Goal: Task Accomplishment & Management: Manage account settings

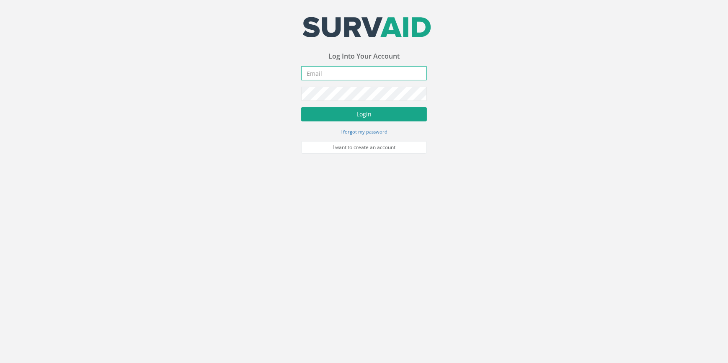
type input "[PERSON_NAME][EMAIL_ADDRESS][PERSON_NAME][DOMAIN_NAME]"
click at [331, 111] on button "Login" at bounding box center [364, 114] width 126 height 14
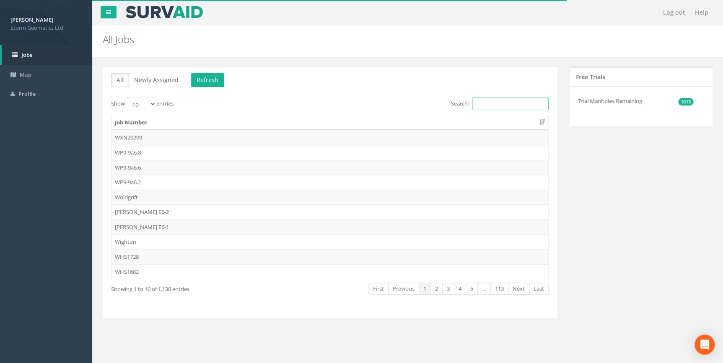
click at [498, 105] on input "Search:" at bounding box center [510, 104] width 77 height 13
click at [509, 103] on input "Search:" at bounding box center [510, 104] width 77 height 13
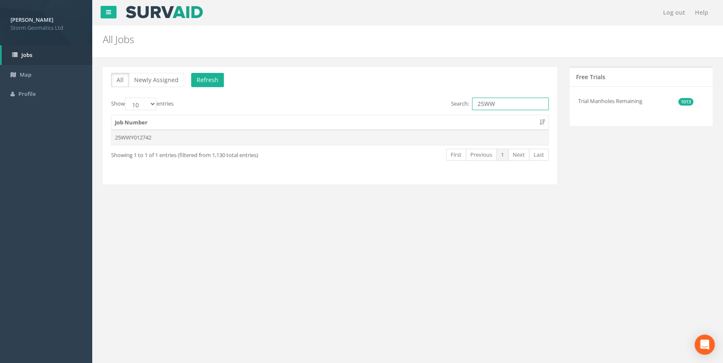
type input "25WW"
click at [335, 142] on td "25WWY012742" at bounding box center [329, 137] width 437 height 15
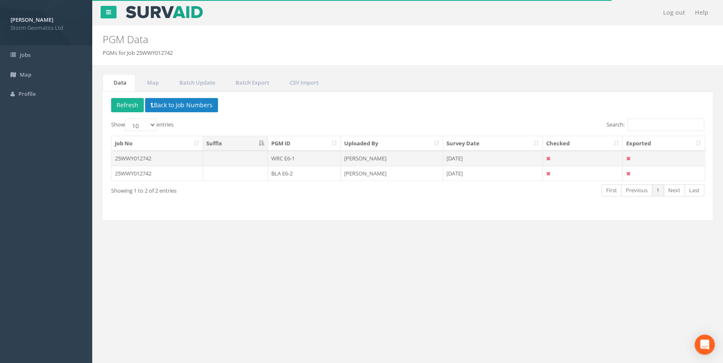
click at [312, 158] on td "WRC E6-1" at bounding box center [304, 158] width 73 height 15
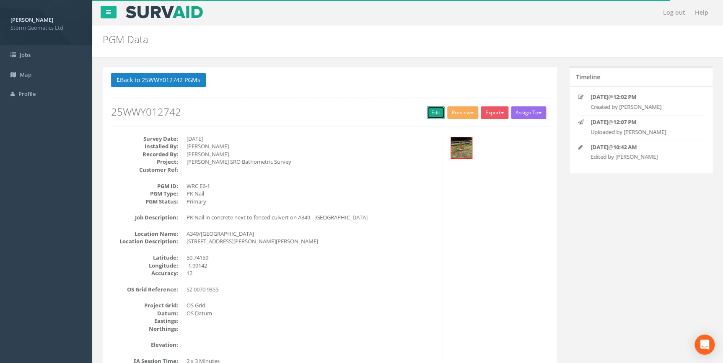
click at [433, 115] on link "Edit" at bounding box center [436, 112] width 18 height 13
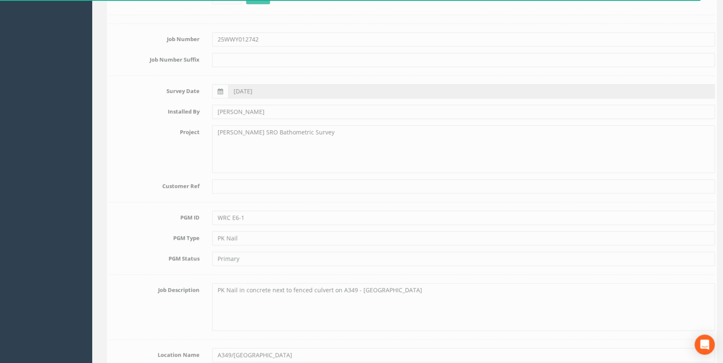
scroll to position [114, 0]
click at [259, 133] on textarea "[PERSON_NAME] SRO Bathometric Survey" at bounding box center [459, 149] width 502 height 48
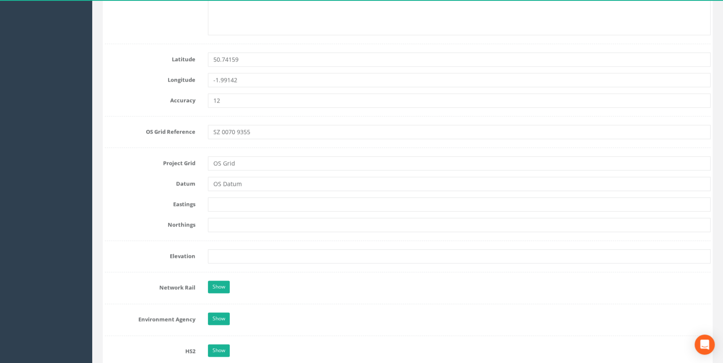
scroll to position [533, 0]
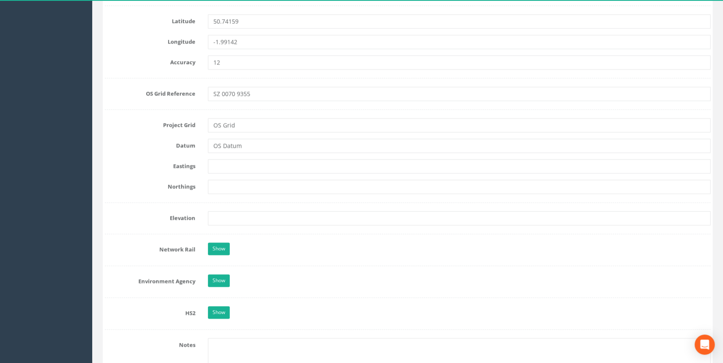
type textarea "[PERSON_NAME] SRO Bathymetric Survey"
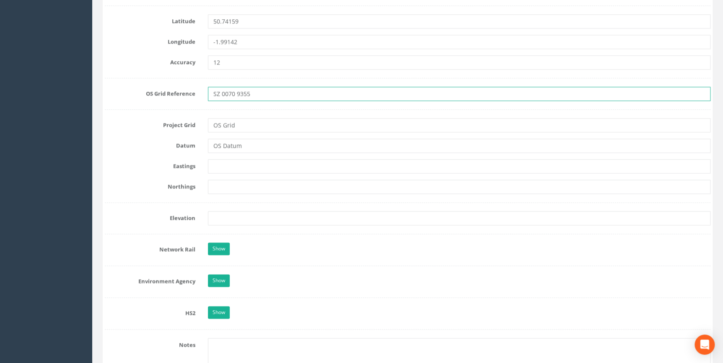
click at [228, 92] on input "SZ 0070 9355" at bounding box center [459, 94] width 502 height 14
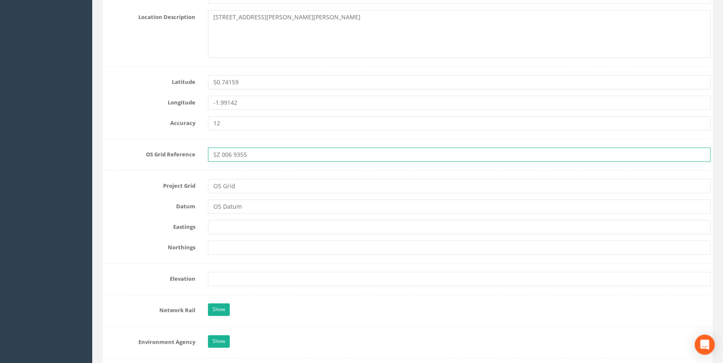
scroll to position [495, 0]
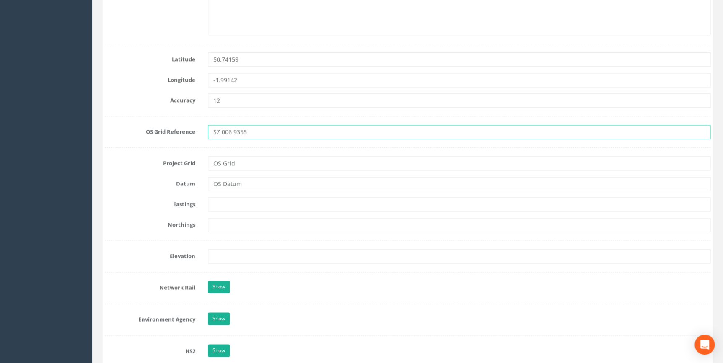
type input "SZ 006 9355"
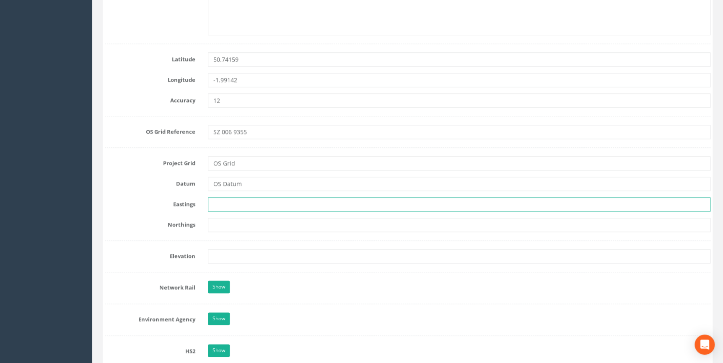
click at [222, 204] on input "text" at bounding box center [459, 204] width 502 height 14
paste input "400698.262"
drag, startPoint x: 256, startPoint y: 206, endPoint x: 197, endPoint y: 203, distance: 58.3
click at [198, 204] on div "Eastings v400698.262" at bounding box center [407, 204] width 618 height 14
paste input "text"
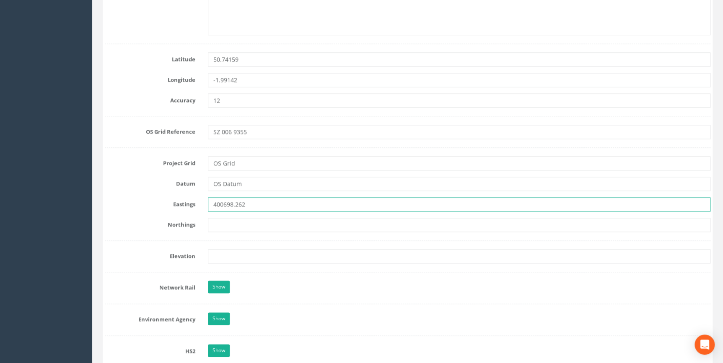
type input "400698.262"
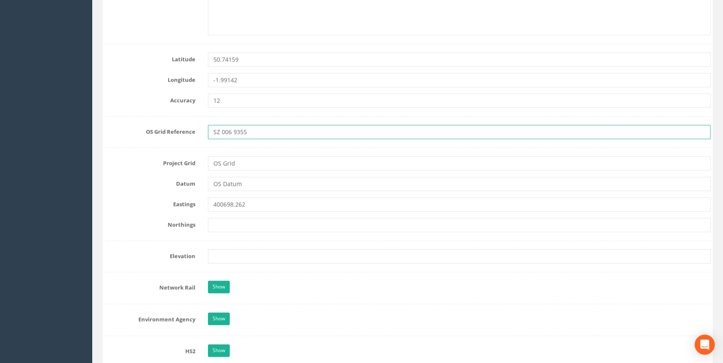
click at [230, 132] on input "SZ 006 9355" at bounding box center [459, 132] width 502 height 14
type input "SZ 0069 9355"
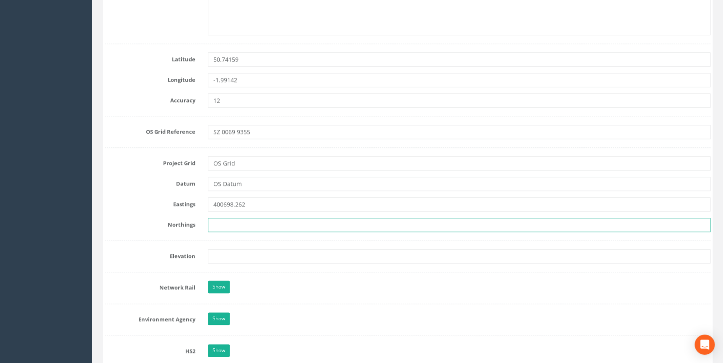
click at [229, 222] on input "text" at bounding box center [459, 225] width 502 height 14
paste input "93549.569"
click at [214, 223] on input "93549.569" at bounding box center [459, 225] width 502 height 14
click at [264, 223] on input "093549.569" at bounding box center [459, 225] width 502 height 14
type input "093549.569"
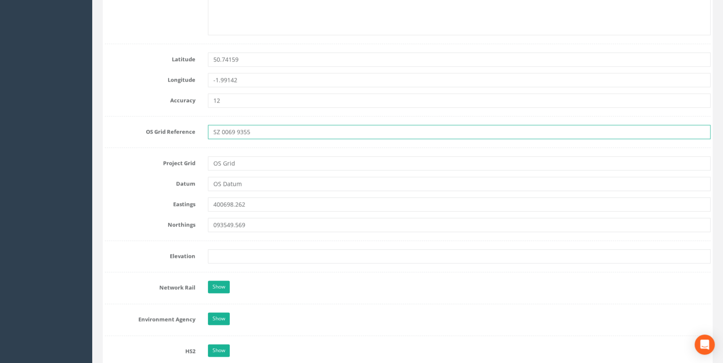
click at [246, 130] on input "SZ 0069 9355" at bounding box center [459, 132] width 502 height 14
type input "SZ 0069 9354"
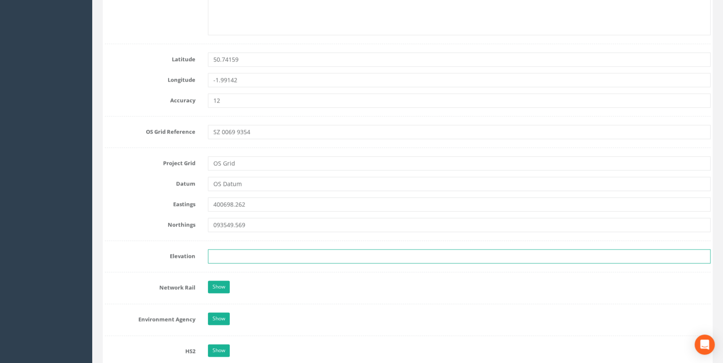
click at [300, 255] on input "text" at bounding box center [459, 256] width 502 height 14
click at [254, 250] on input "text" at bounding box center [459, 256] width 502 height 14
paste input "6.290"
type input "6.290"
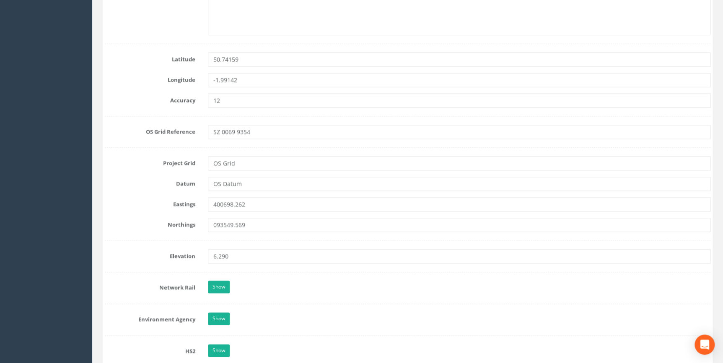
click at [257, 274] on form "Cancel Save Delete Job Number 25WWY012742 Job Number Suffix Survey Date [DATE] …" at bounding box center [407, 247] width 605 height 1277
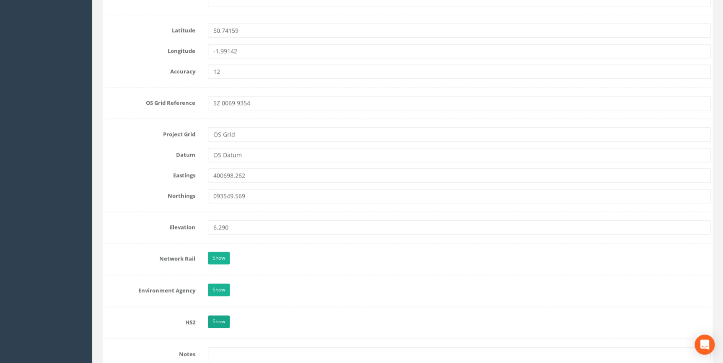
scroll to position [571, 0]
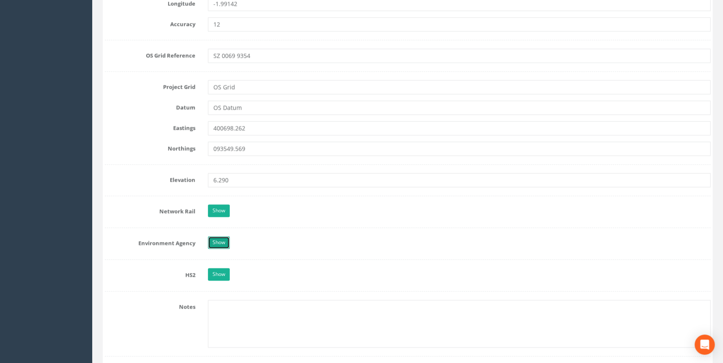
click at [218, 246] on link "Show" at bounding box center [219, 242] width 22 height 13
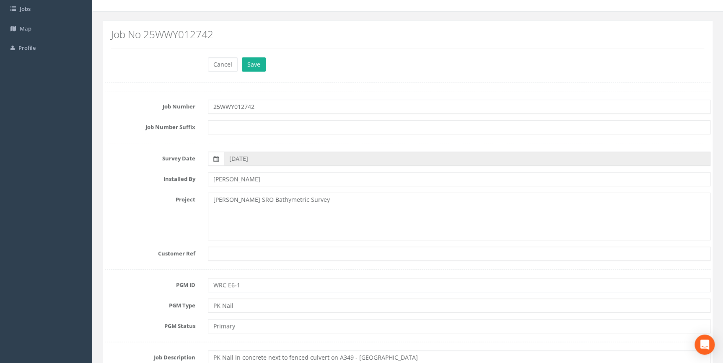
scroll to position [25, 0]
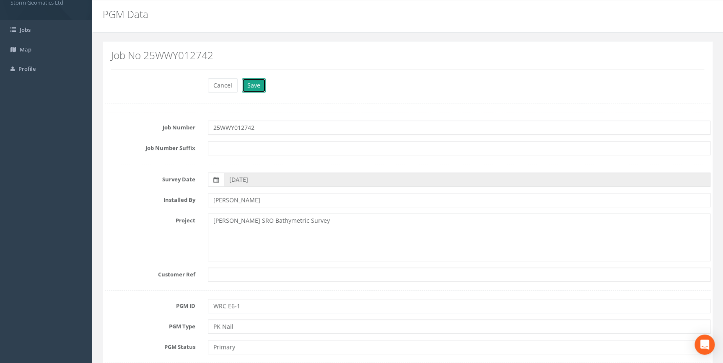
click at [251, 90] on button "Save" at bounding box center [254, 85] width 24 height 14
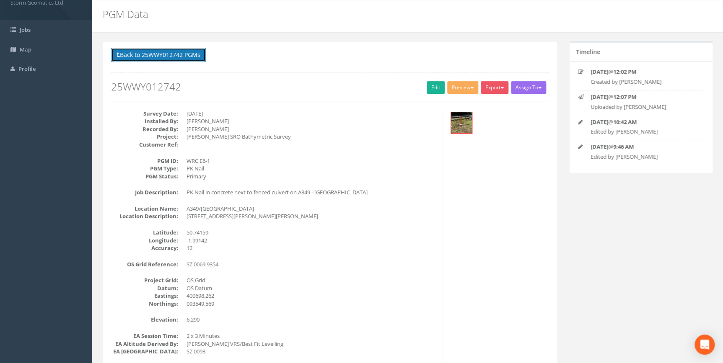
click at [164, 57] on button "Back to 25WWY012742 PGMs" at bounding box center [158, 55] width 95 height 14
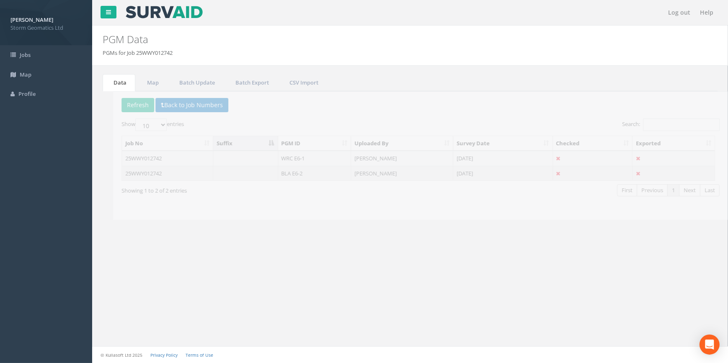
click at [202, 176] on td "25WWY012742" at bounding box center [156, 173] width 91 height 15
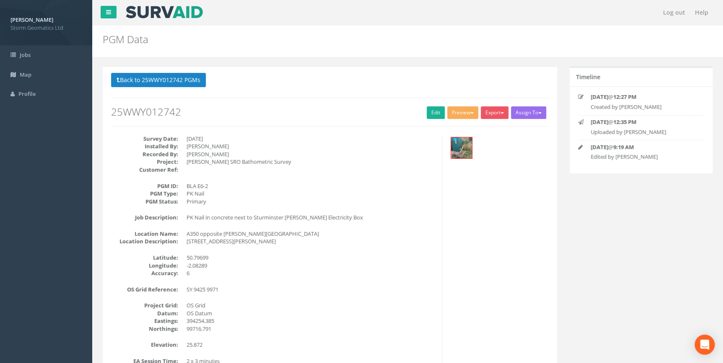
scroll to position [38, 0]
